Goal: Transaction & Acquisition: Purchase product/service

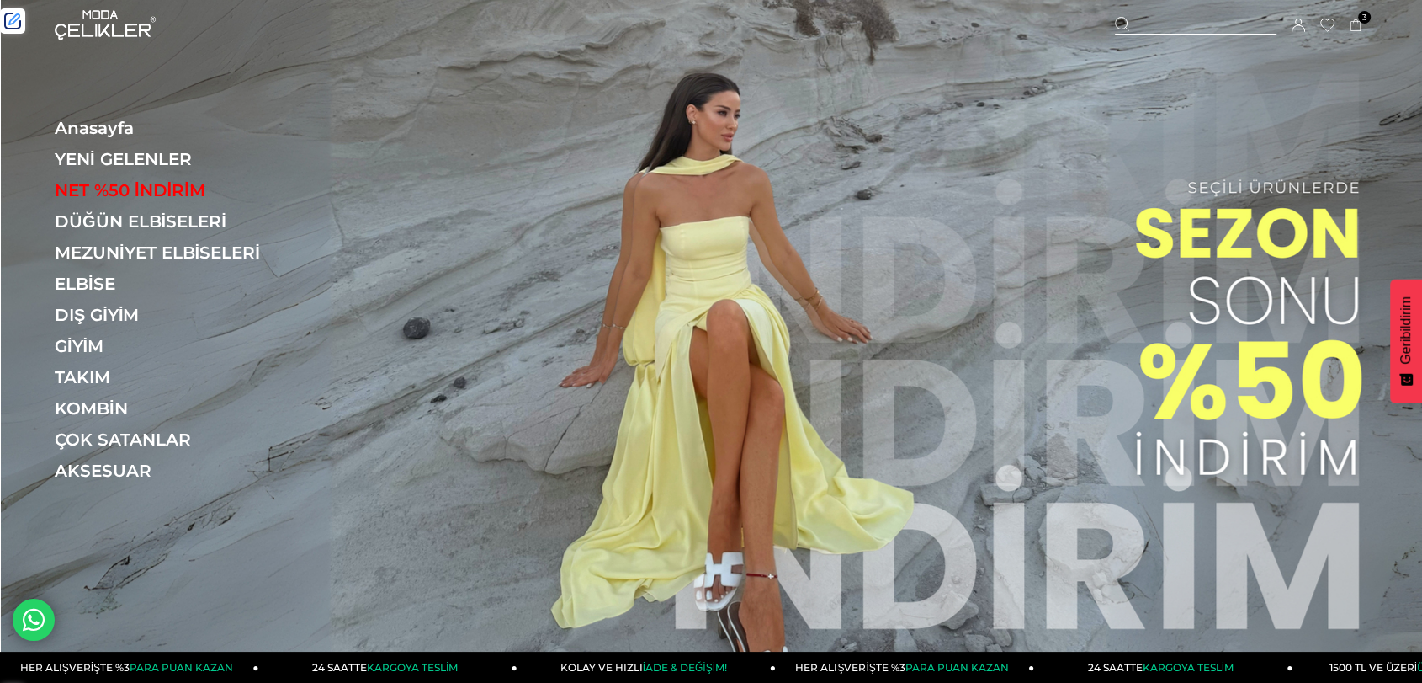
click at [1172, 24] on div at bounding box center [1196, 26] width 162 height 18
type input "******"
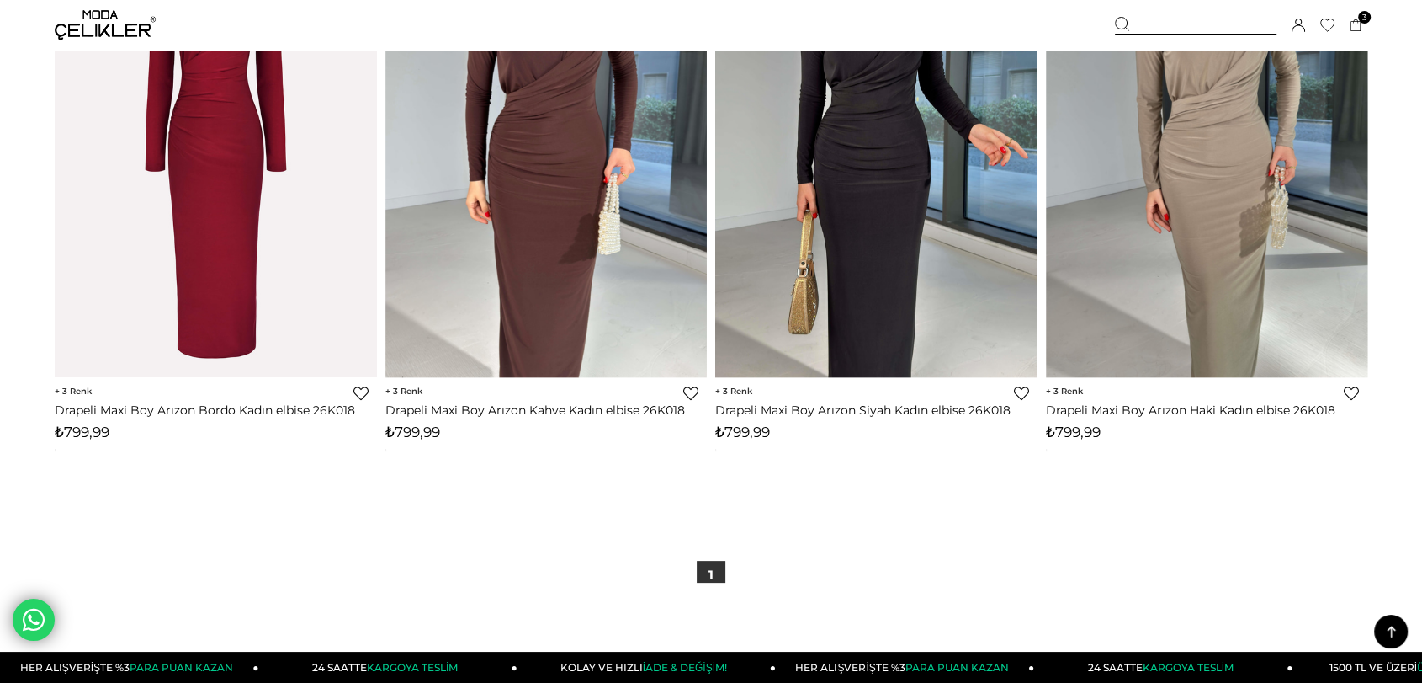
click at [297, 407] on link "Drapeli Maxi Boy Arızon Bordo Kadın elbise 26K018" at bounding box center [216, 409] width 322 height 15
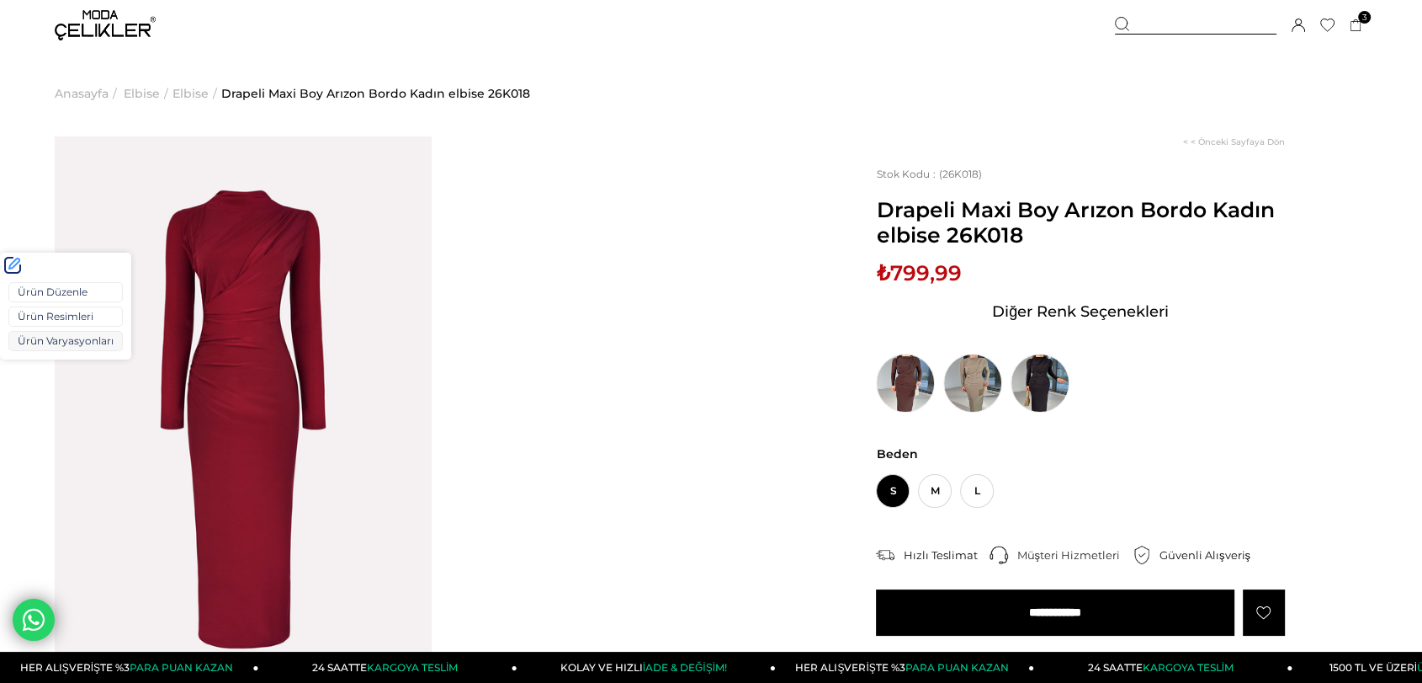
click at [45, 345] on link "Ürün Varyasyonları" at bounding box center [65, 341] width 114 height 20
click at [915, 392] on img at bounding box center [905, 382] width 59 height 59
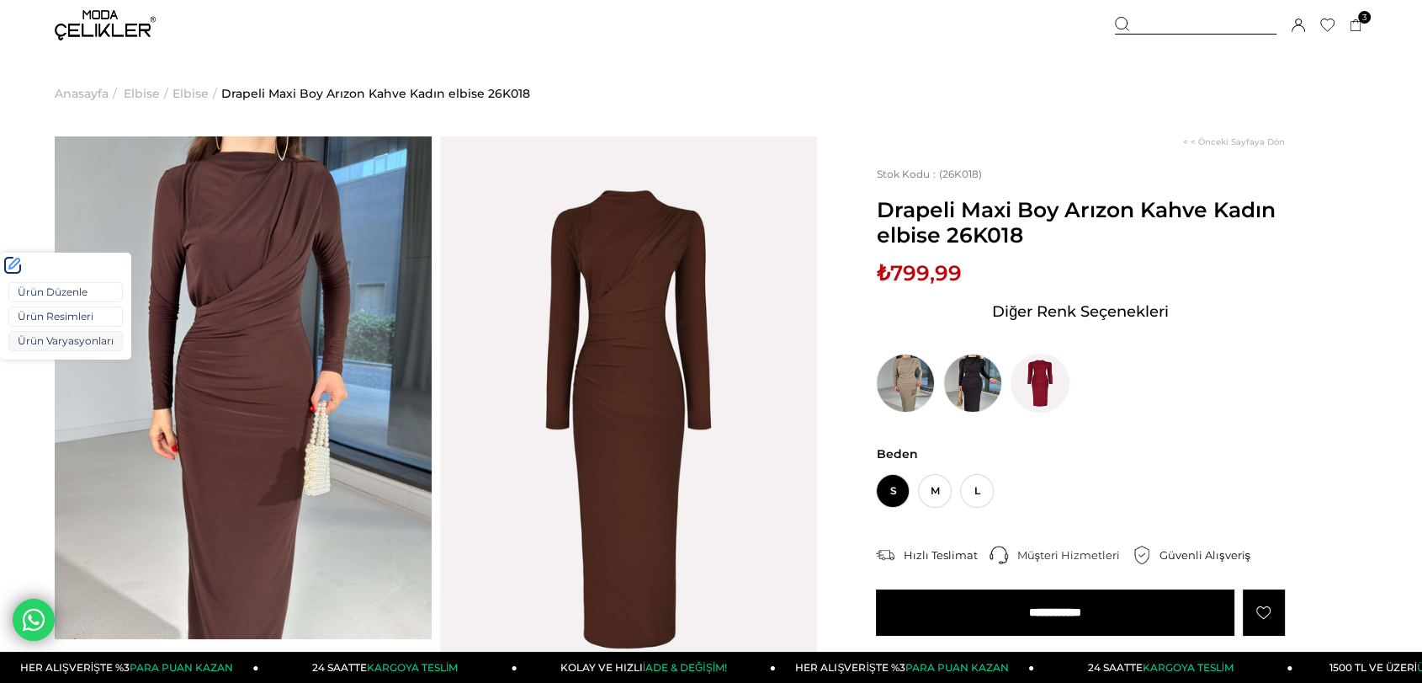
click at [37, 337] on link "Ürün Varyasyonları" at bounding box center [65, 341] width 114 height 20
click at [903, 380] on img at bounding box center [905, 382] width 59 height 59
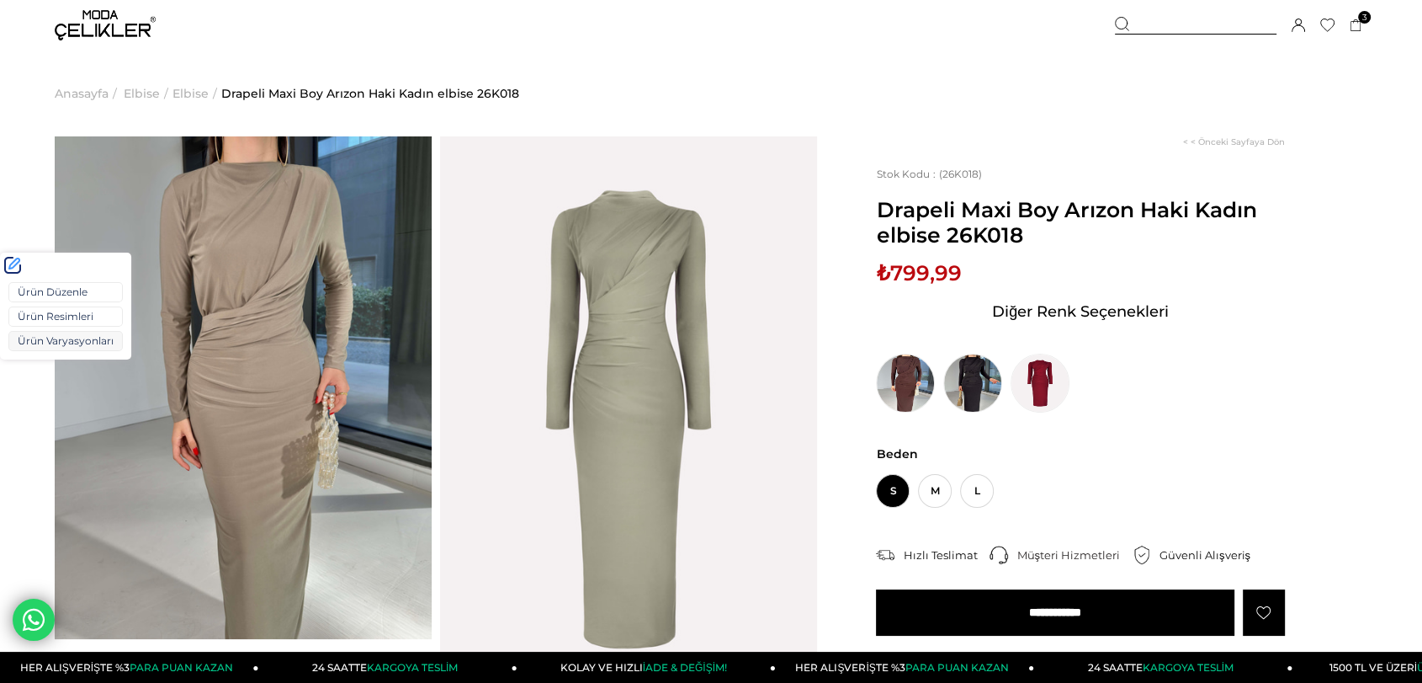
click at [35, 332] on link "Ürün Varyasyonları" at bounding box center [65, 341] width 114 height 20
click at [972, 389] on img at bounding box center [972, 382] width 59 height 59
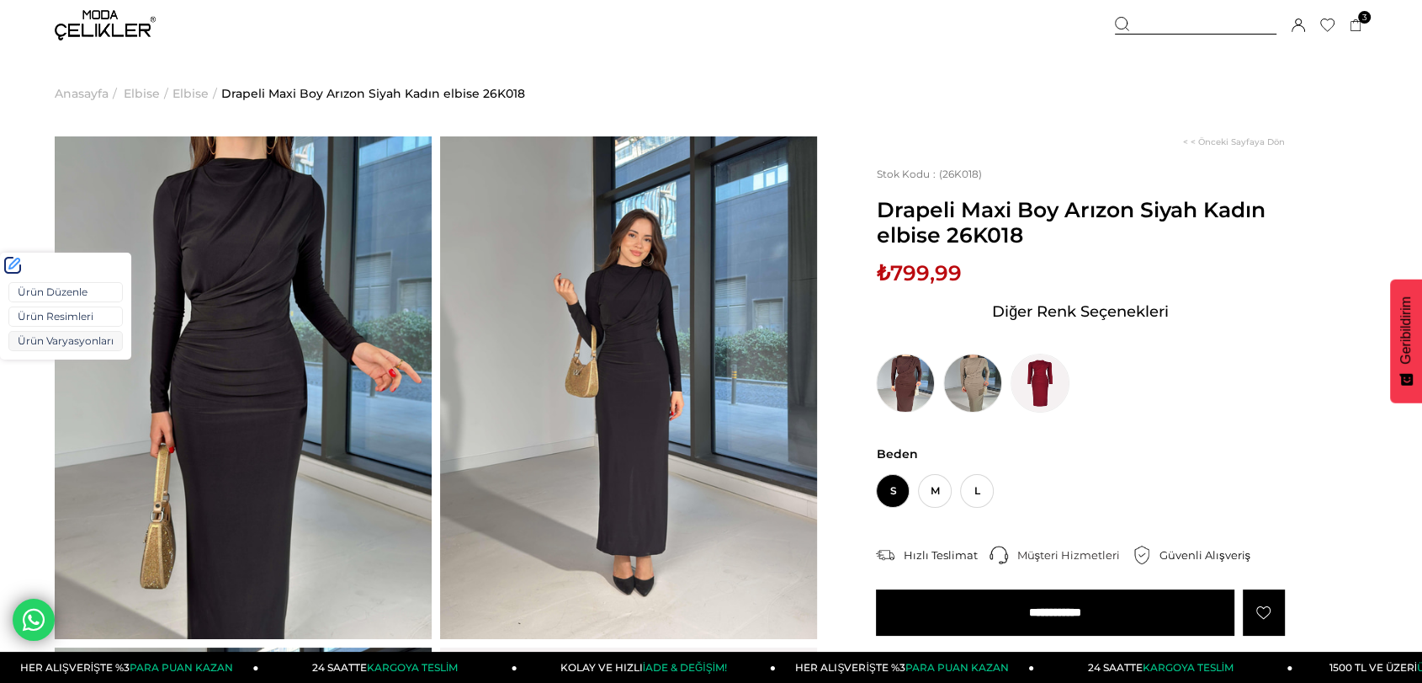
click at [59, 334] on link "Ürün Varyasyonları" at bounding box center [65, 341] width 114 height 20
